Goal: Information Seeking & Learning: Learn about a topic

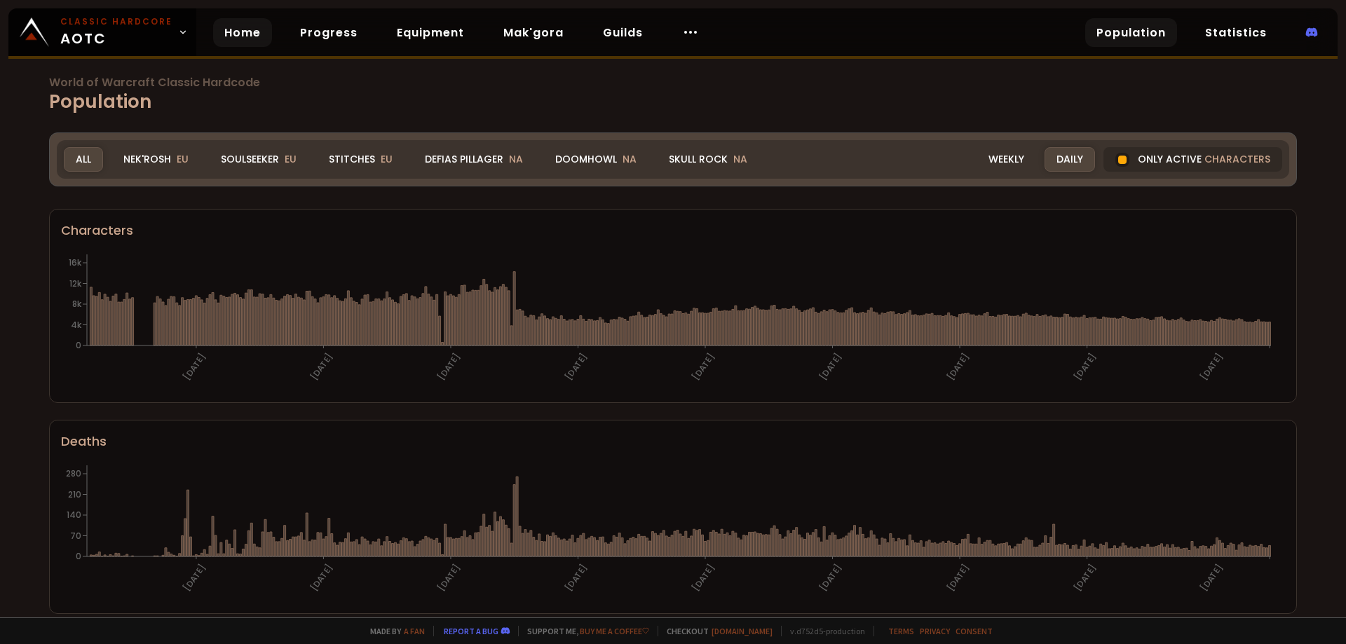
click at [241, 29] on link "Home" at bounding box center [242, 32] width 59 height 29
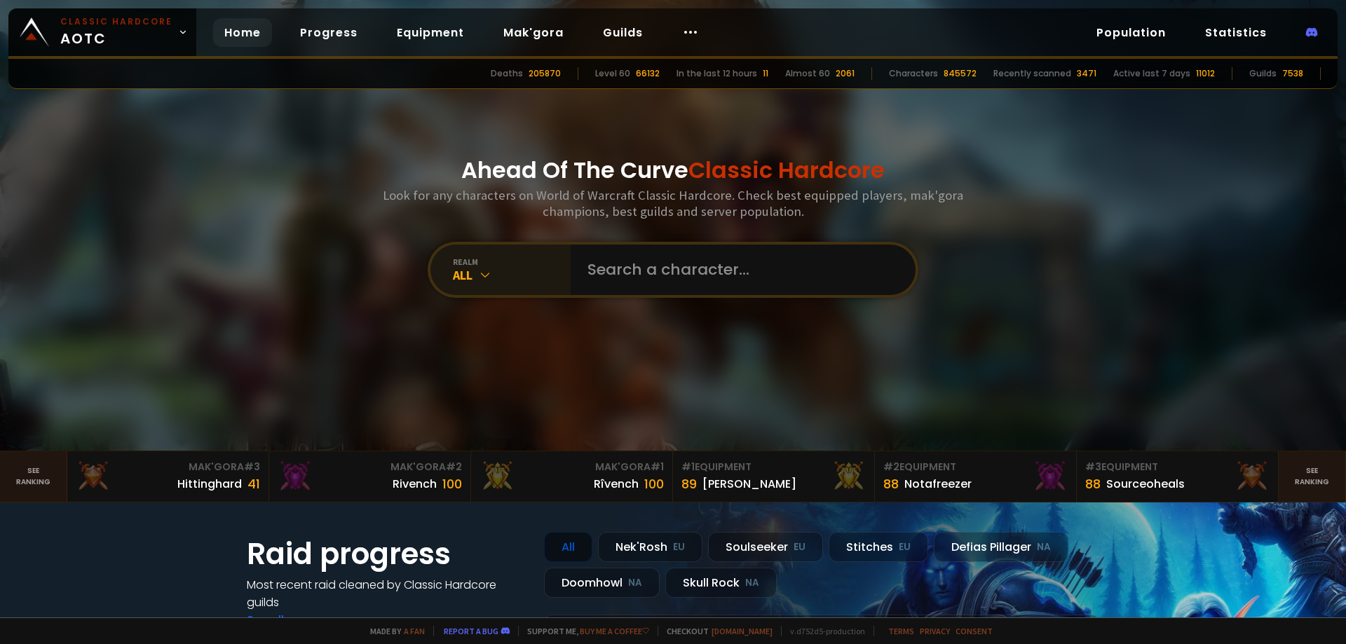
click at [504, 271] on div "All" at bounding box center [512, 275] width 118 height 16
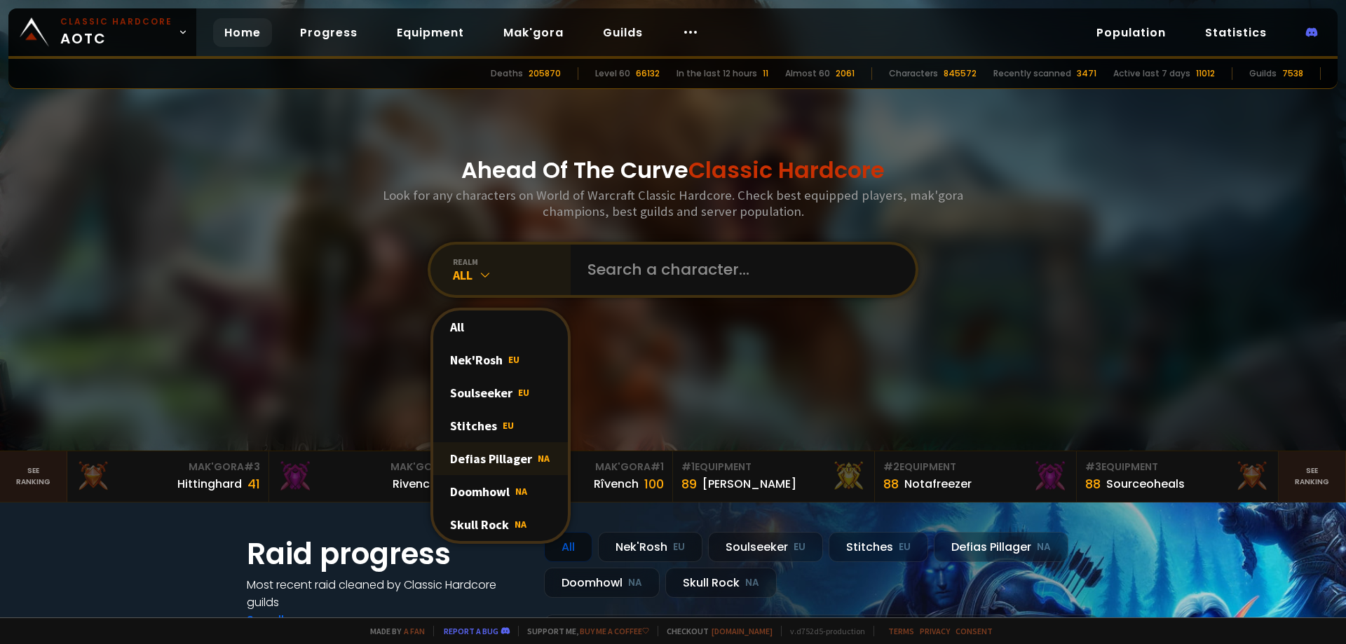
click at [515, 451] on div "Defias Pillager NA" at bounding box center [500, 458] width 135 height 33
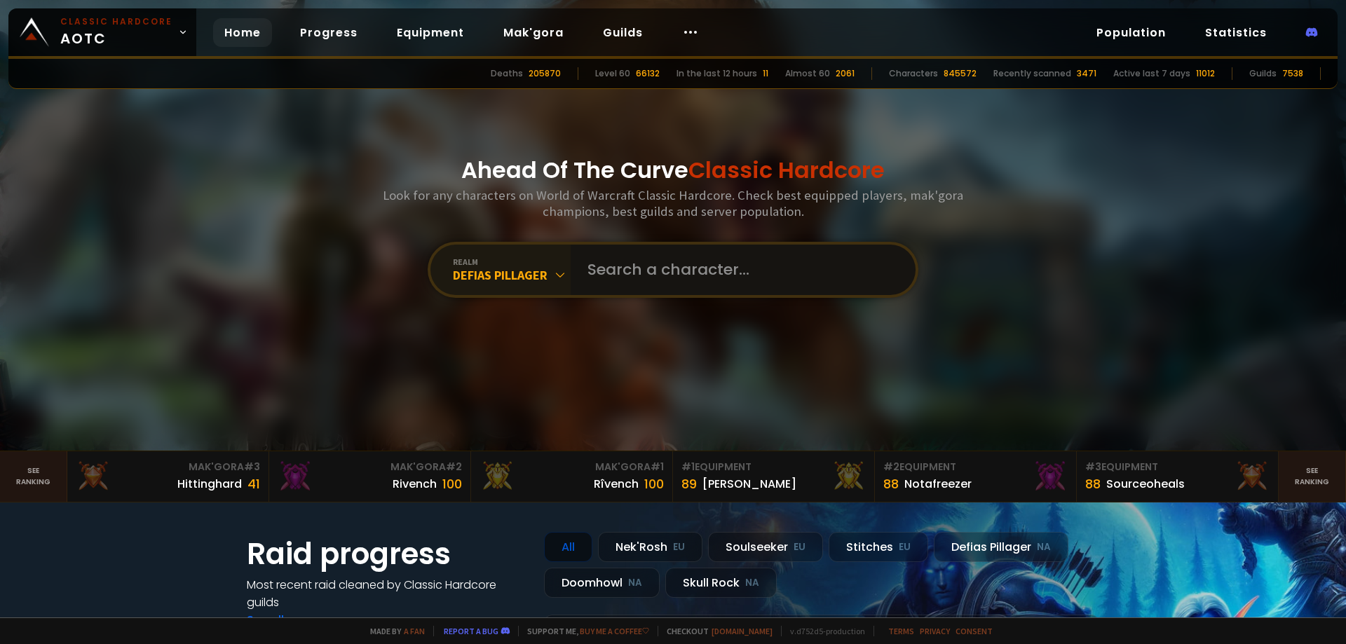
click at [711, 266] on input "text" at bounding box center [739, 270] width 320 height 50
click at [330, 37] on link "Progress" at bounding box center [329, 32] width 80 height 29
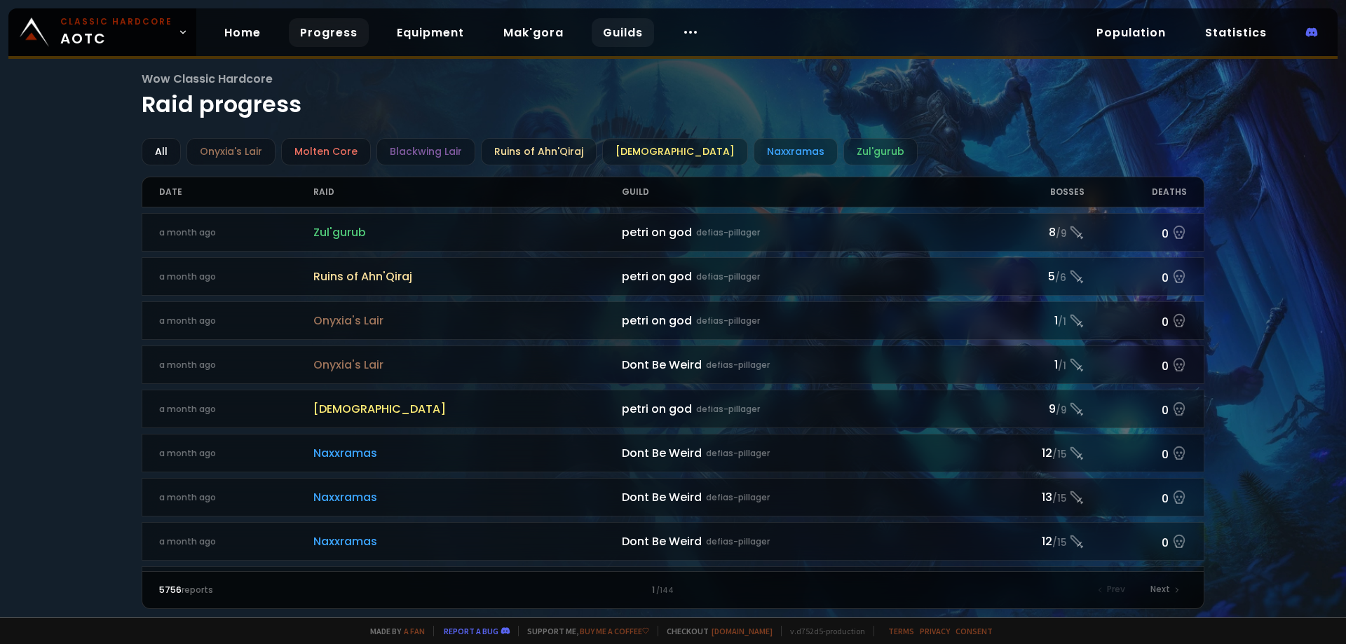
click at [625, 38] on link "Guilds" at bounding box center [622, 32] width 62 height 29
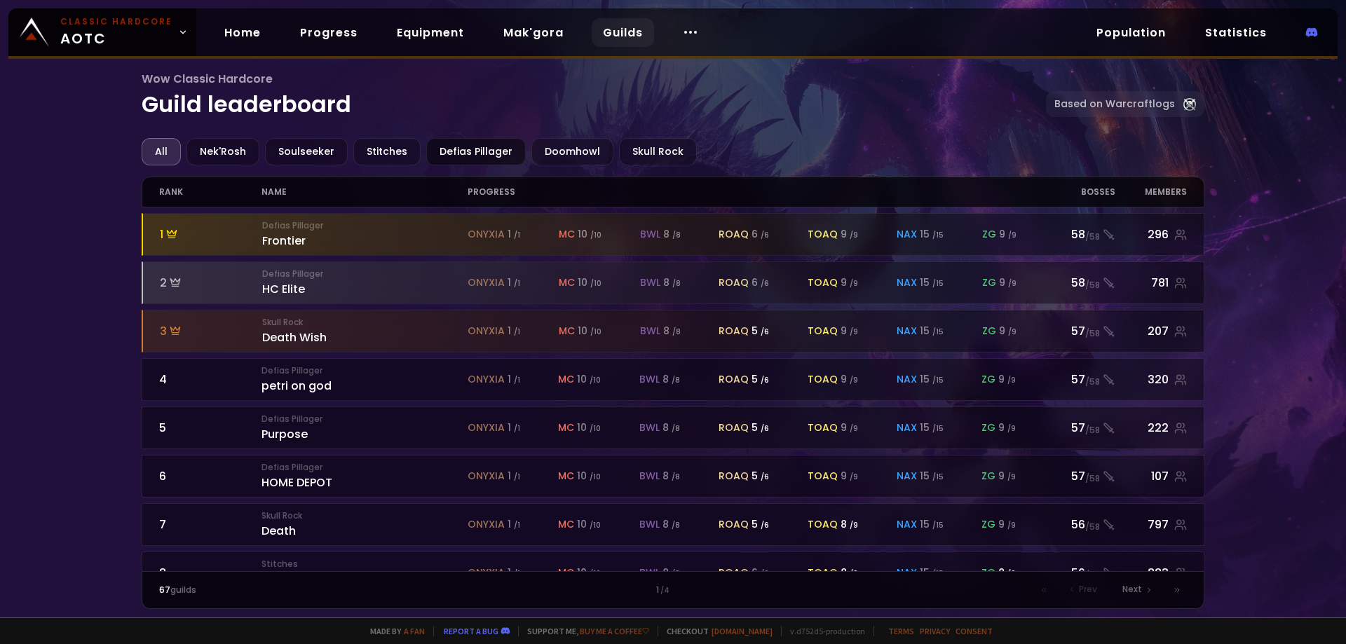
click at [468, 147] on div "Defias Pillager" at bounding box center [476, 151] width 100 height 27
click at [565, 153] on div "Doomhowl" at bounding box center [572, 151] width 82 height 27
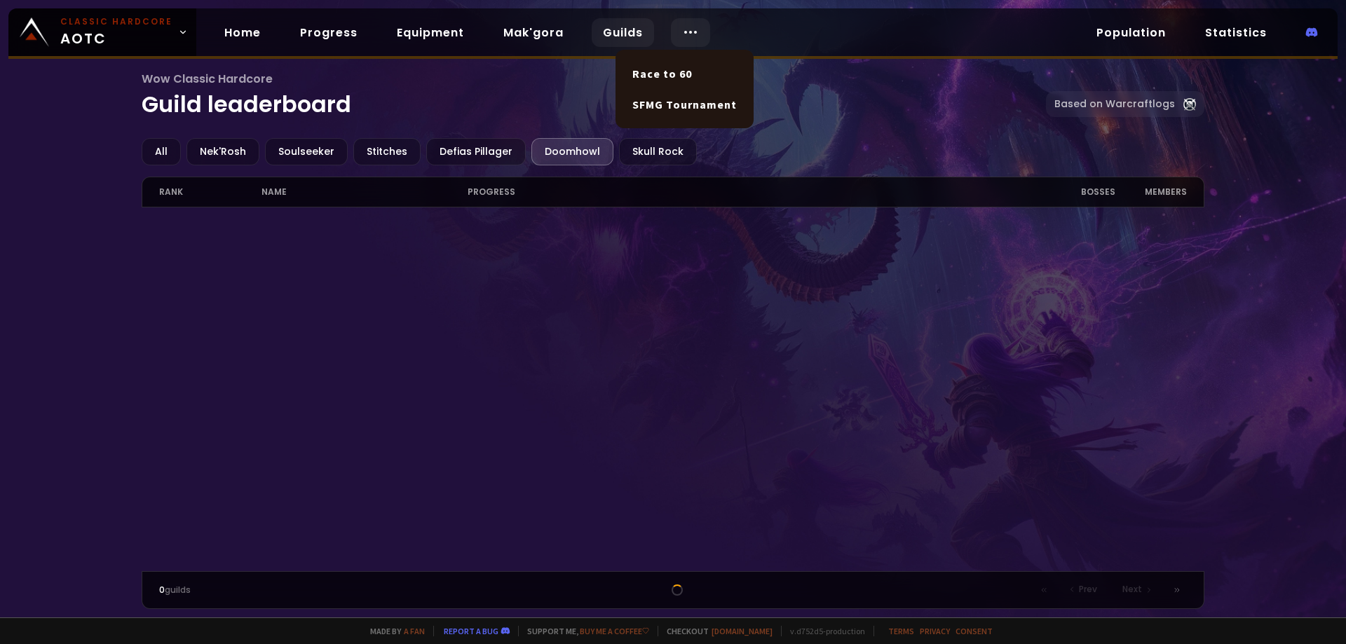
click at [682, 29] on icon at bounding box center [690, 32] width 17 height 17
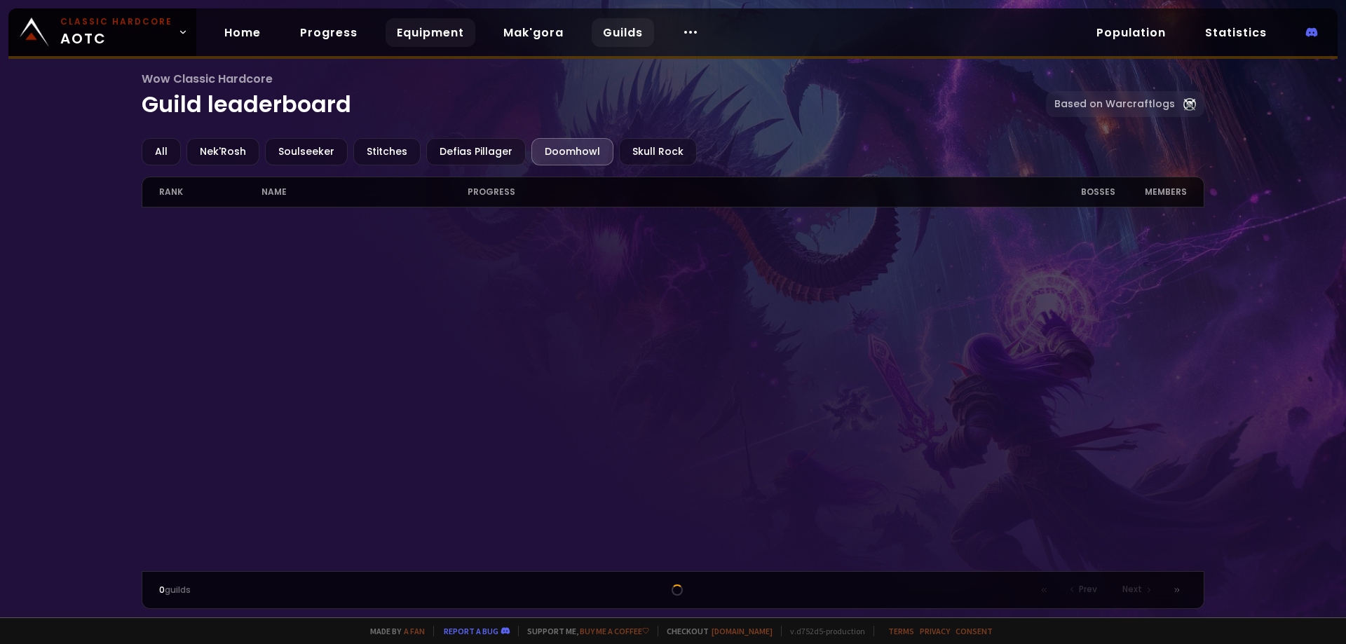
click at [422, 38] on link "Equipment" at bounding box center [430, 32] width 90 height 29
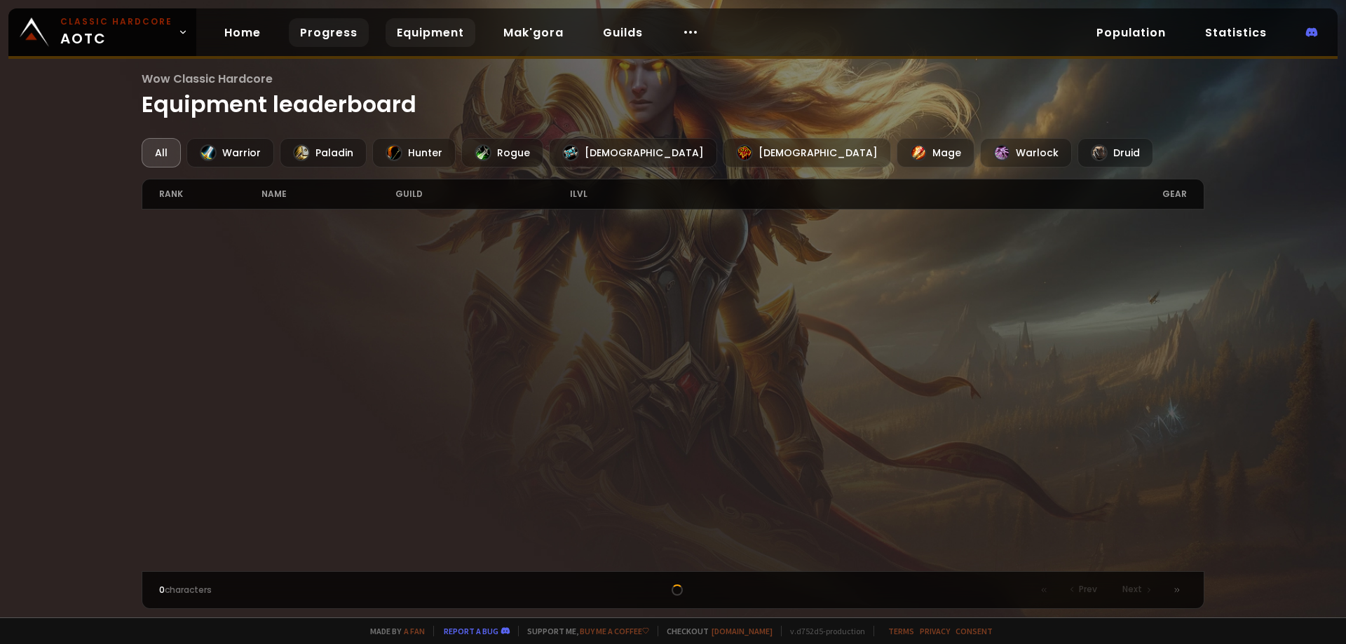
click at [340, 38] on link "Progress" at bounding box center [329, 32] width 80 height 29
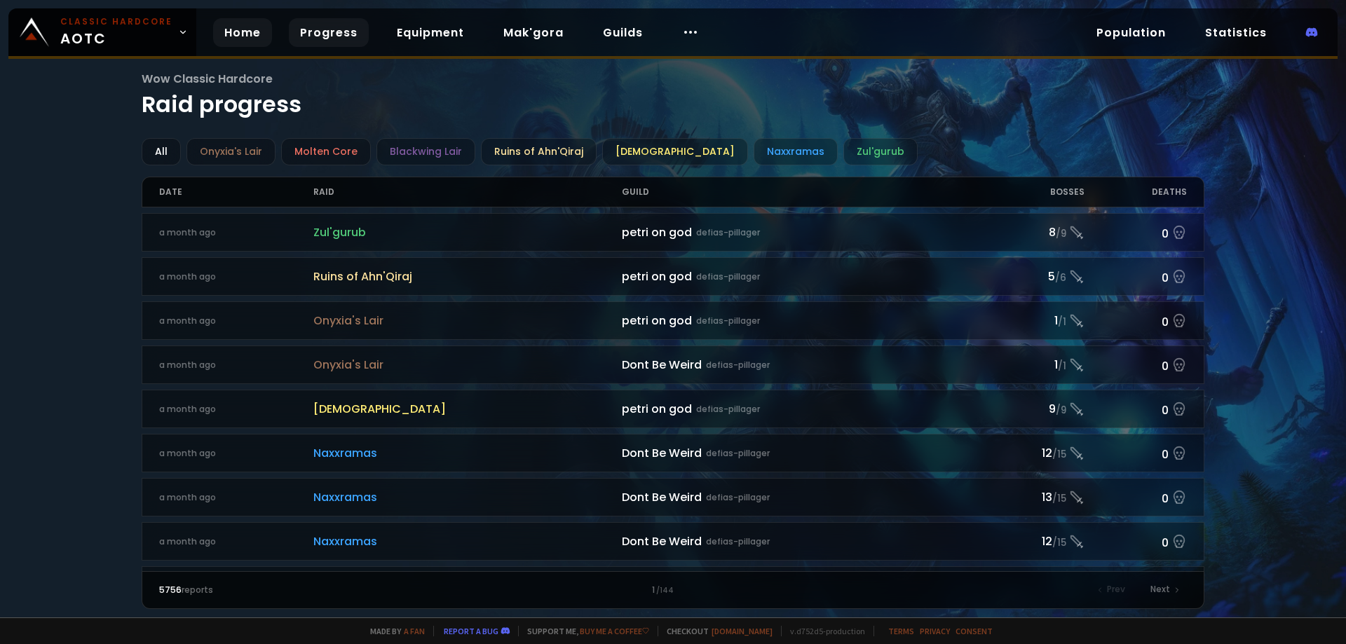
click at [253, 37] on link "Home" at bounding box center [242, 32] width 59 height 29
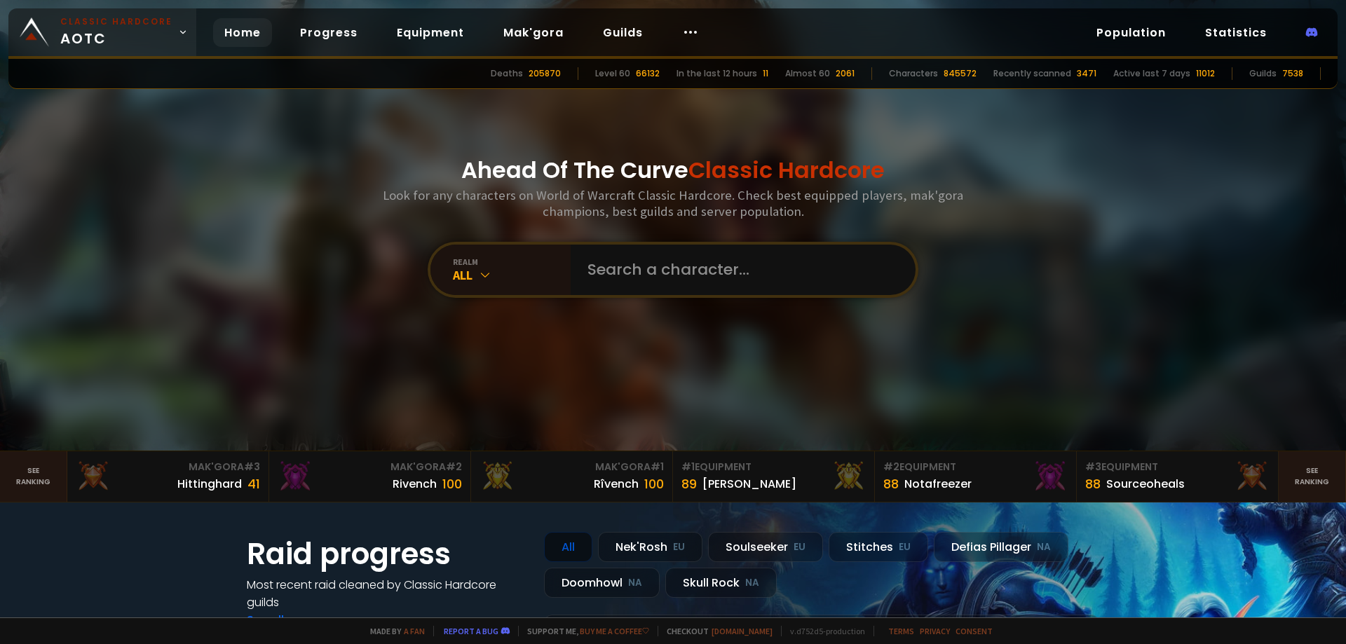
click at [159, 33] on span "Classic Hardcore AOTC" at bounding box center [116, 32] width 112 height 34
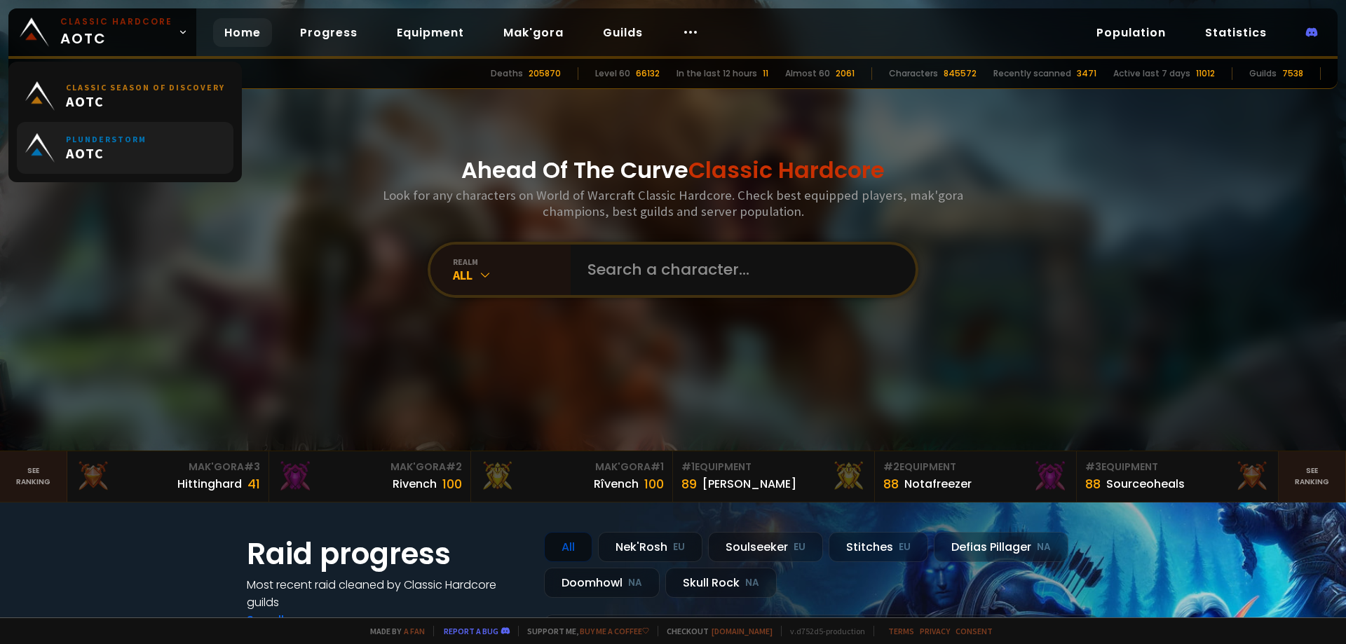
click at [136, 146] on span "AOTC" at bounding box center [106, 153] width 81 height 18
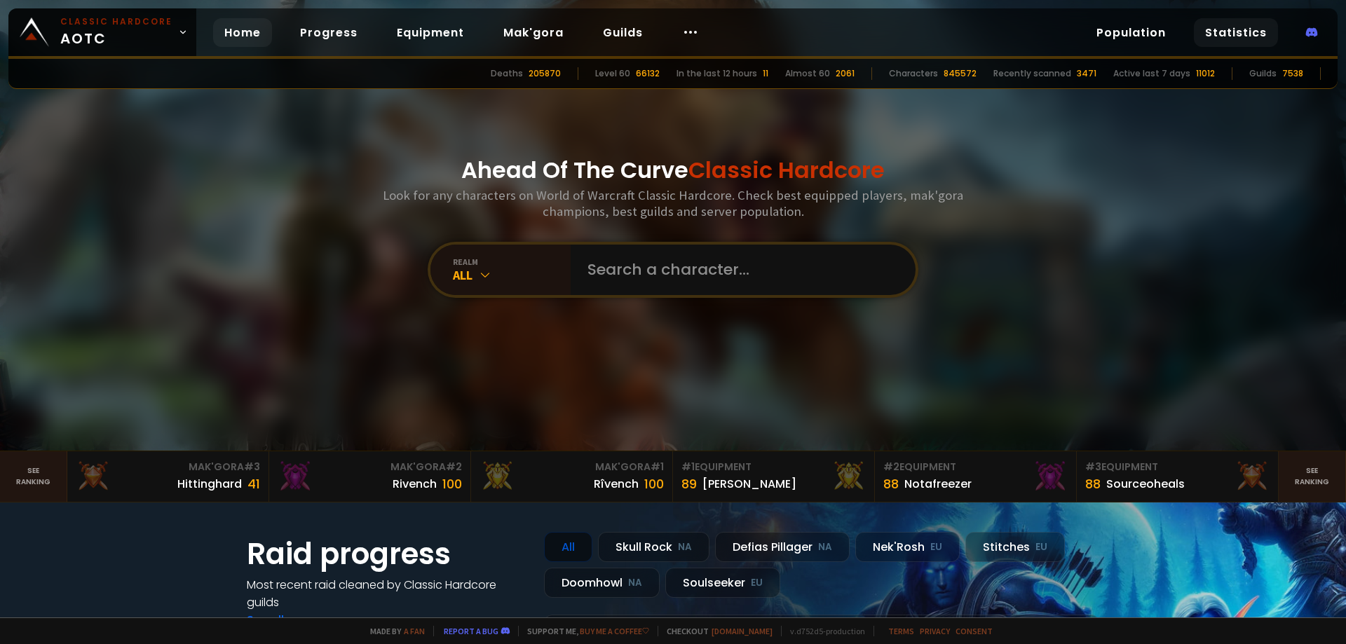
click at [1250, 29] on link "Statistics" at bounding box center [1235, 32] width 84 height 29
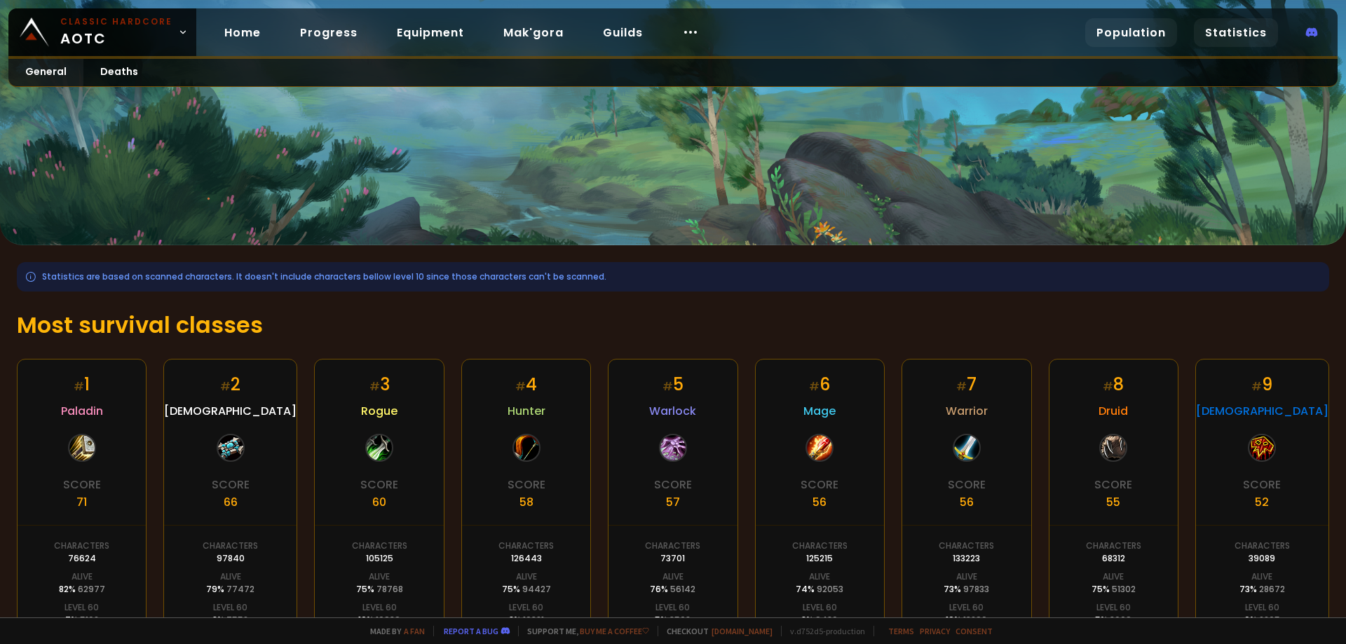
click at [1137, 42] on link "Population" at bounding box center [1131, 32] width 92 height 29
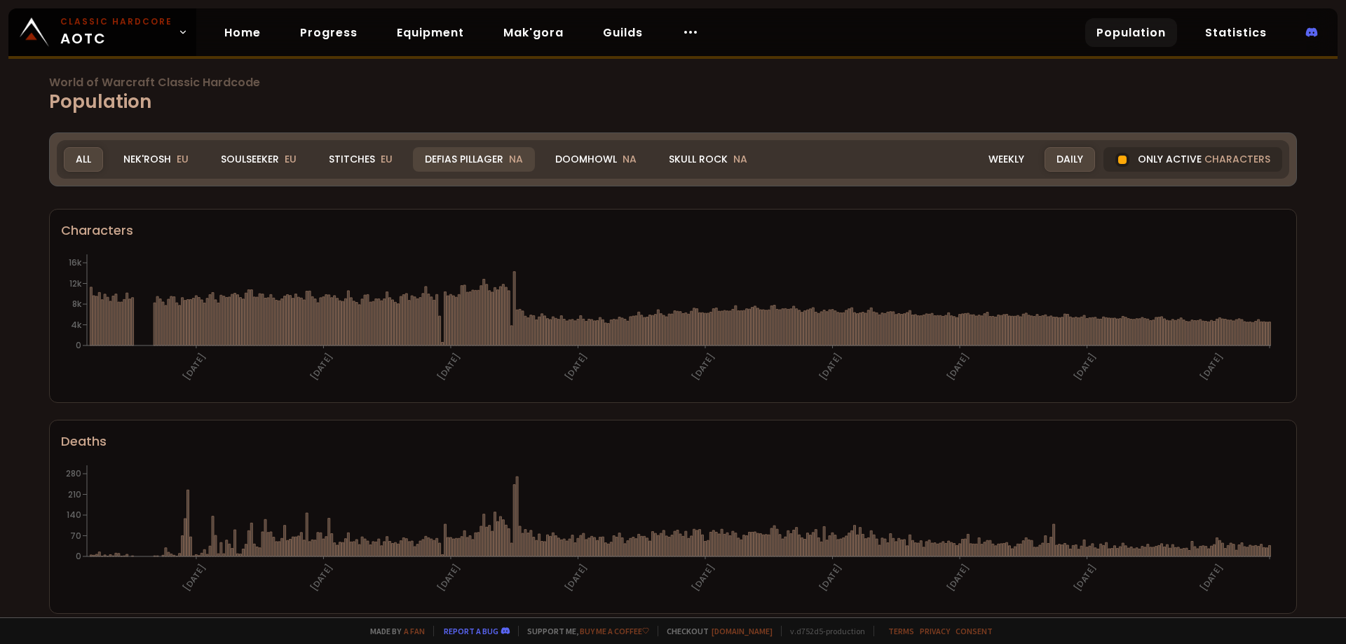
click at [477, 151] on div "Defias Pillager NA" at bounding box center [474, 159] width 122 height 25
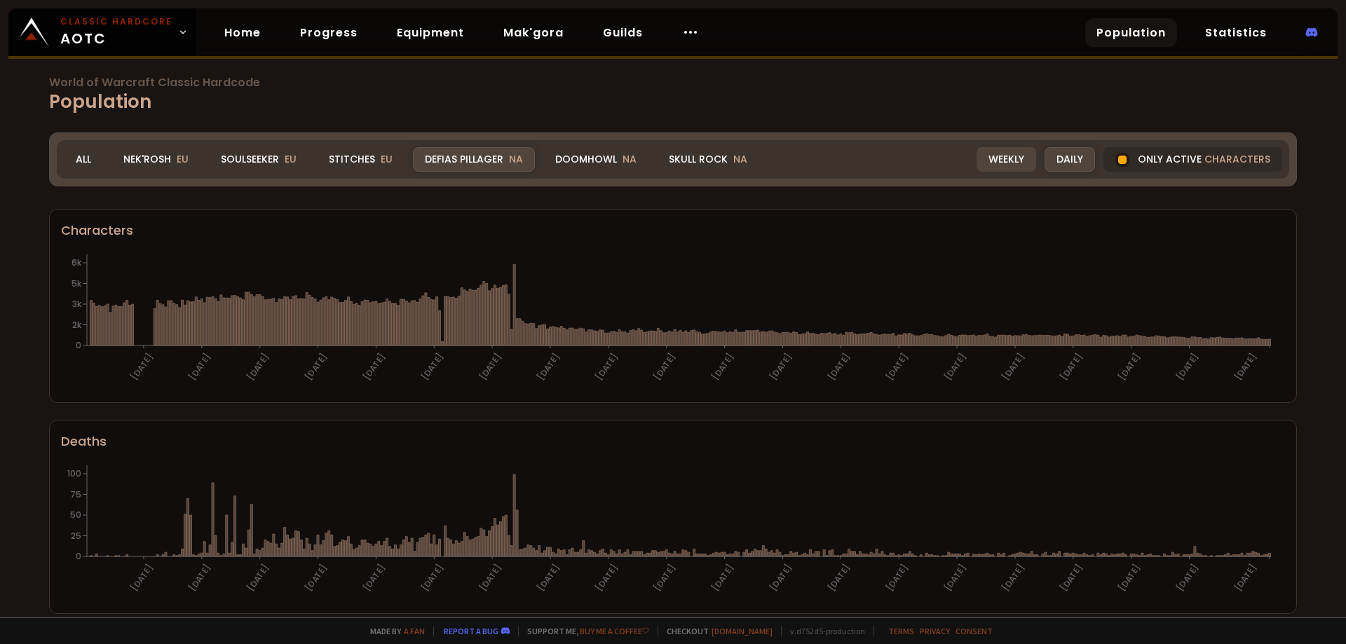
click at [996, 158] on div "Weekly" at bounding box center [1006, 159] width 60 height 25
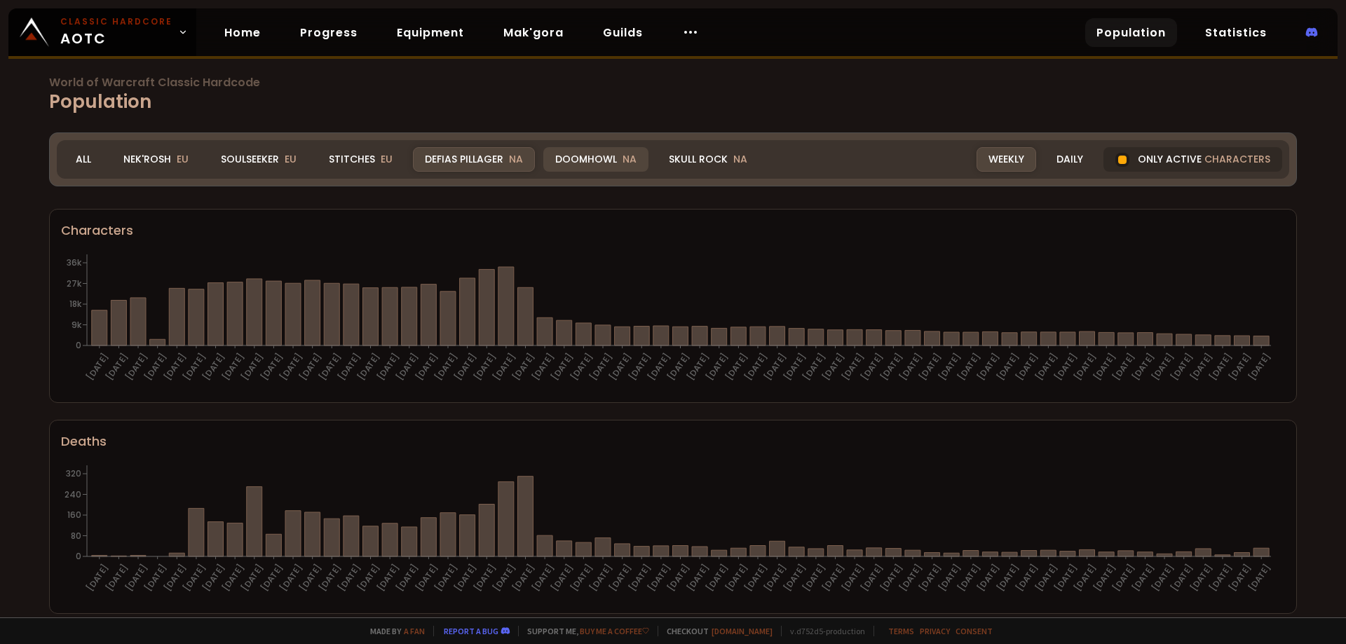
click at [609, 163] on div "Doomhowl NA" at bounding box center [595, 159] width 105 height 25
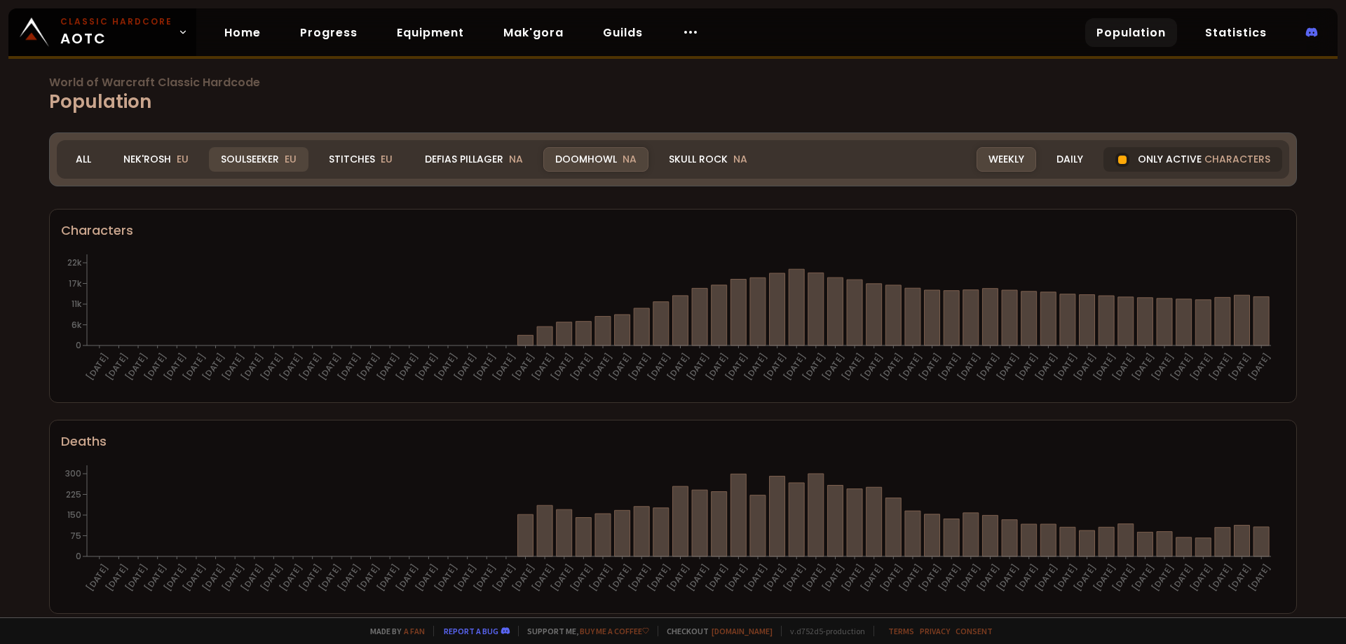
click at [281, 160] on div "Soulseeker EU" at bounding box center [259, 159] width 100 height 25
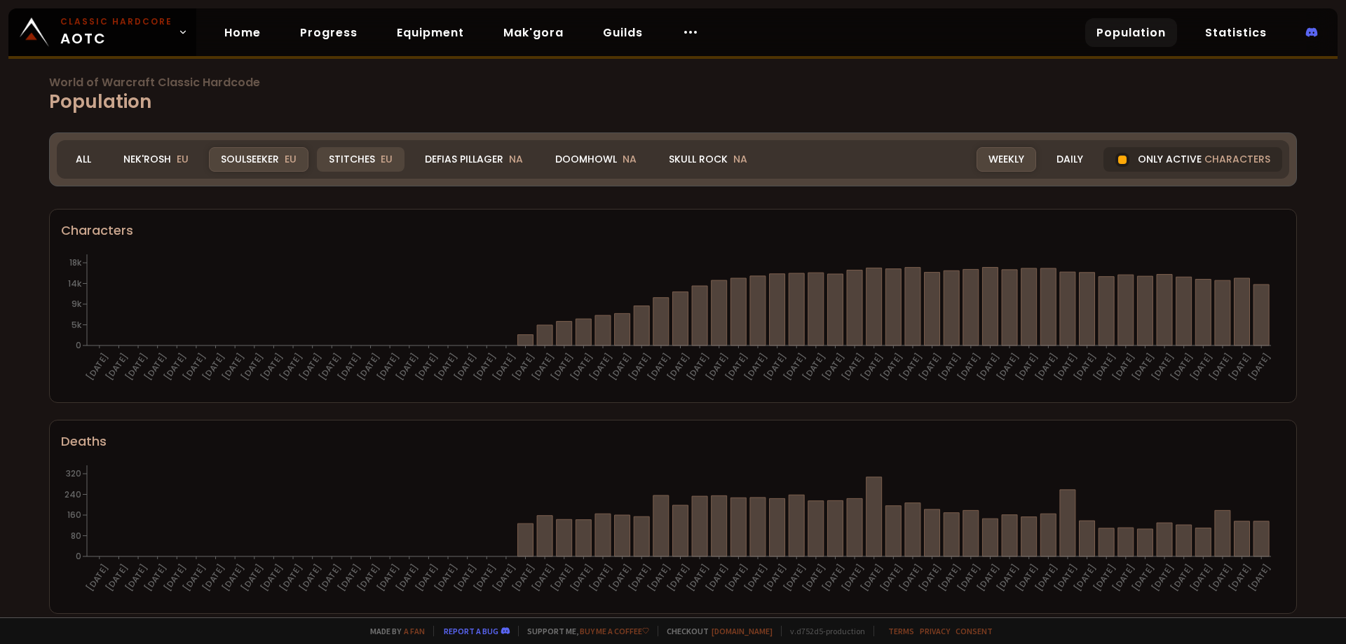
click at [365, 158] on div "Stitches EU" at bounding box center [361, 159] width 88 height 25
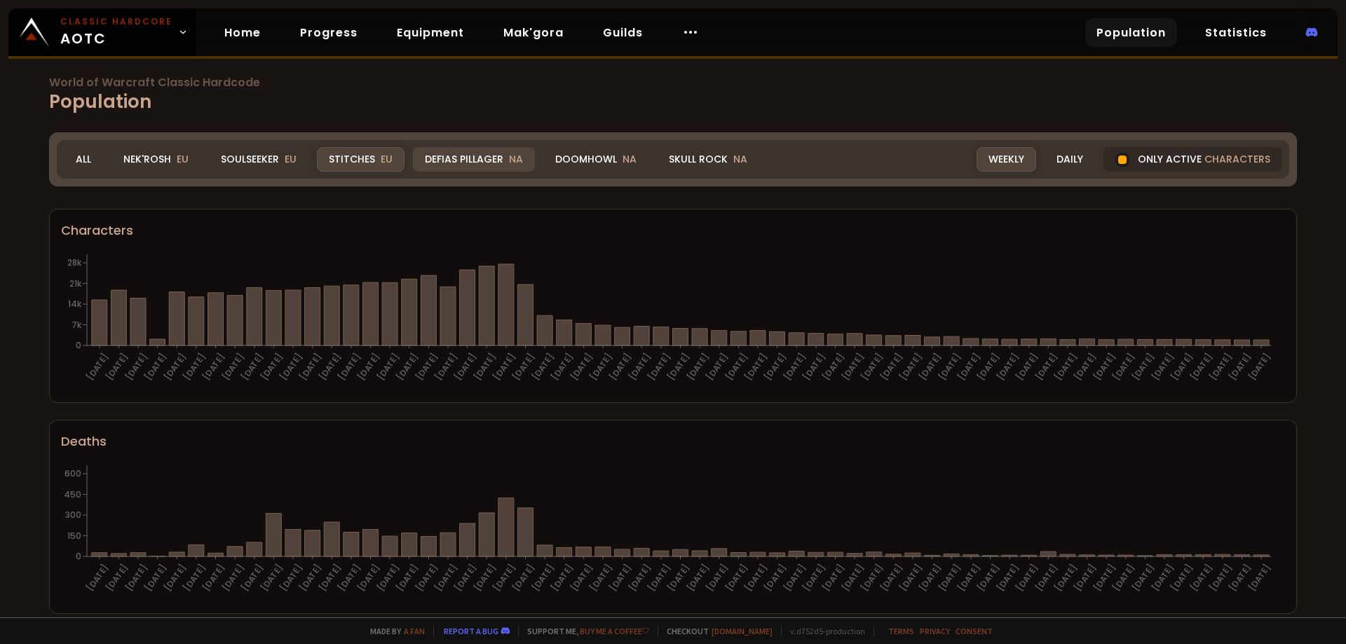
click at [474, 151] on div "Defias Pillager NA" at bounding box center [474, 159] width 122 height 25
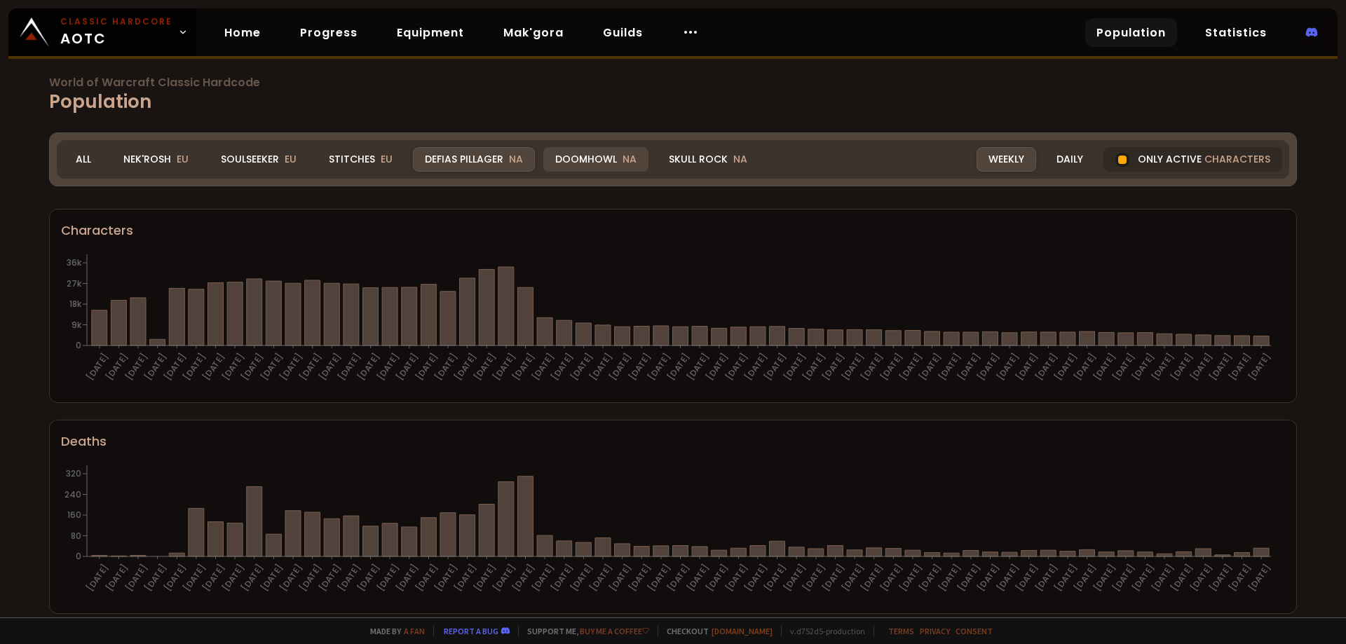
click at [591, 156] on div "Doomhowl NA" at bounding box center [595, 159] width 105 height 25
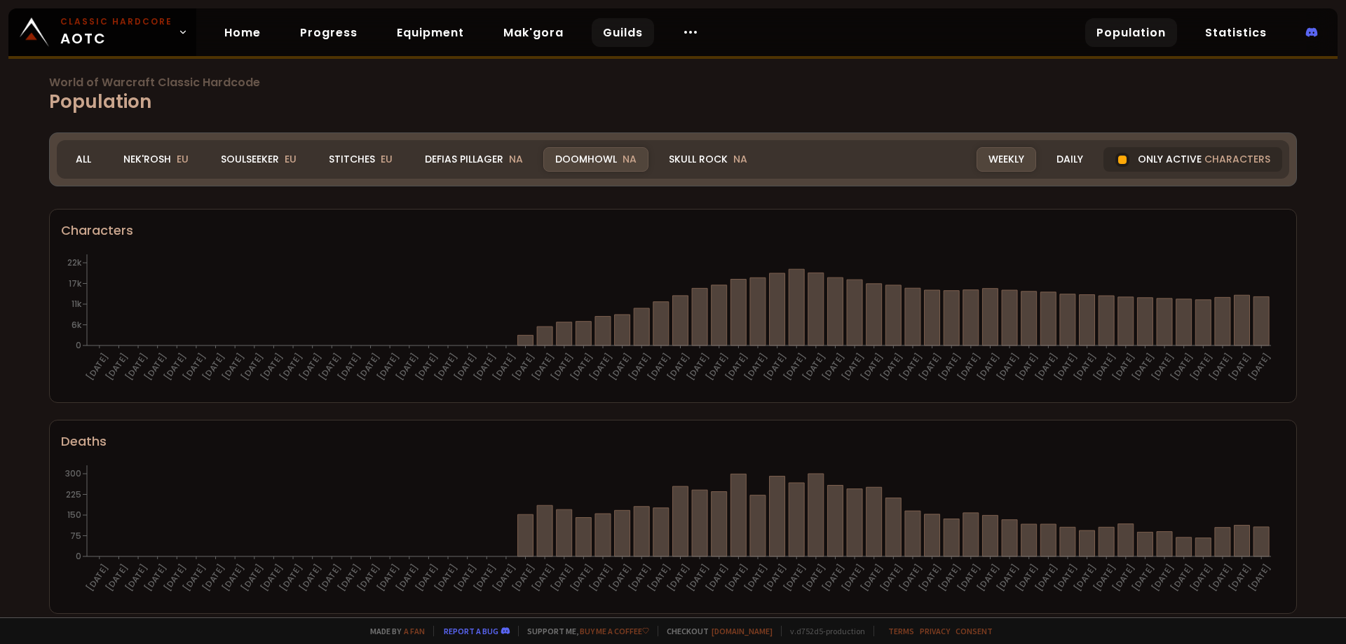
click at [604, 36] on link "Guilds" at bounding box center [622, 32] width 62 height 29
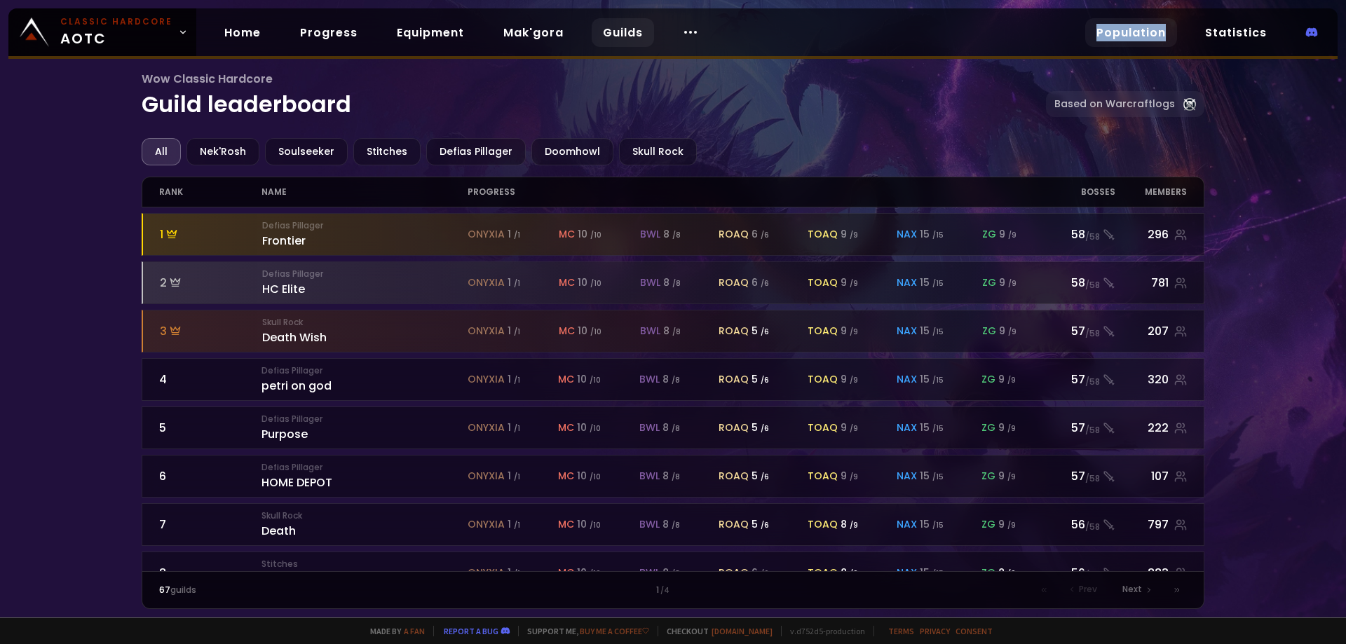
drag, startPoint x: 1082, startPoint y: 32, endPoint x: 1173, endPoint y: 35, distance: 91.1
click at [1173, 35] on div "Population Statistics" at bounding box center [1206, 32] width 261 height 29
copy link "Population"
click at [1132, 32] on link "Population" at bounding box center [1131, 32] width 92 height 29
